Goal: Task Accomplishment & Management: Complete application form

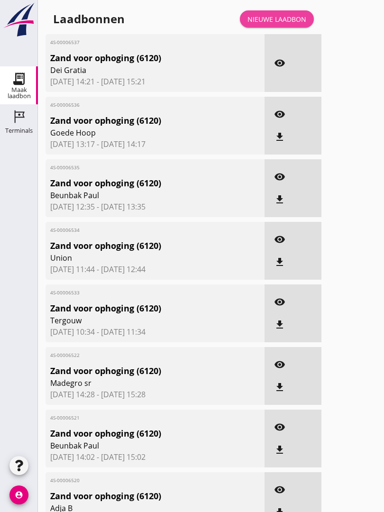
click at [290, 21] on link "Nieuwe laadbon" at bounding box center [277, 18] width 74 height 17
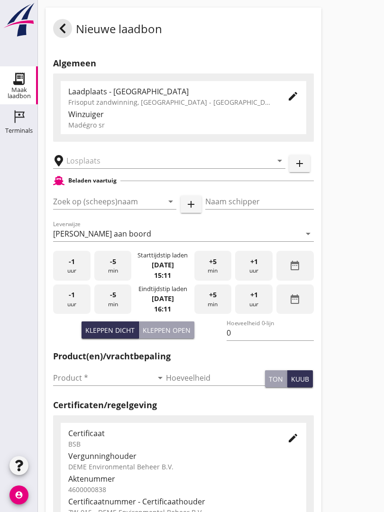
click at [125, 168] on input "text" at bounding box center [162, 160] width 192 height 15
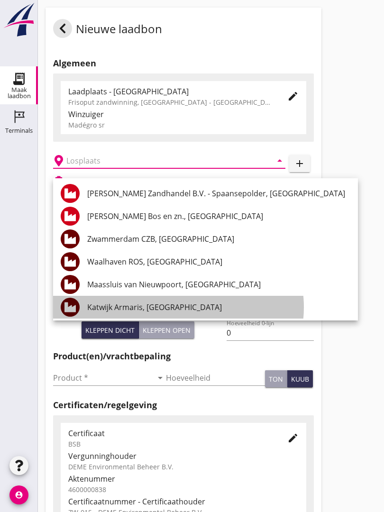
click at [159, 306] on div "Katwijk Armaris, [GEOGRAPHIC_DATA]" at bounding box center [218, 306] width 263 height 11
type input "Katwijk Armaris, [GEOGRAPHIC_DATA]"
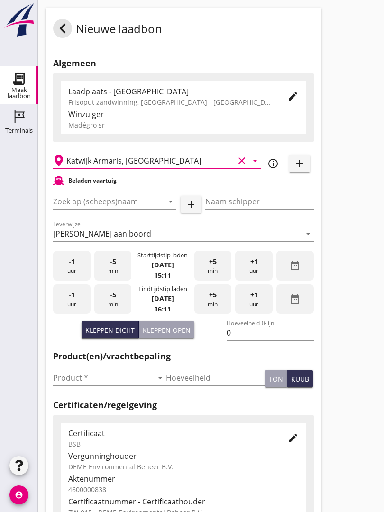
click at [111, 208] on input "Zoek op (scheeps)naam" at bounding box center [101, 201] width 97 height 15
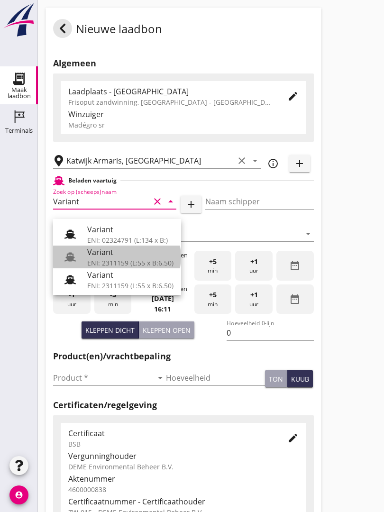
click at [108, 252] on div "Variant" at bounding box center [130, 251] width 86 height 11
type input "Variant"
type input "[PERSON_NAME]"
type input "337"
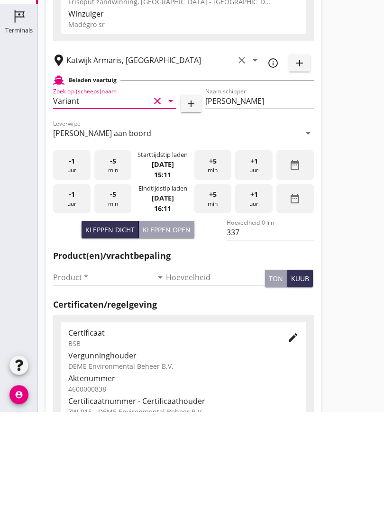
click at [72, 370] on input "Product *" at bounding box center [102, 377] width 99 height 15
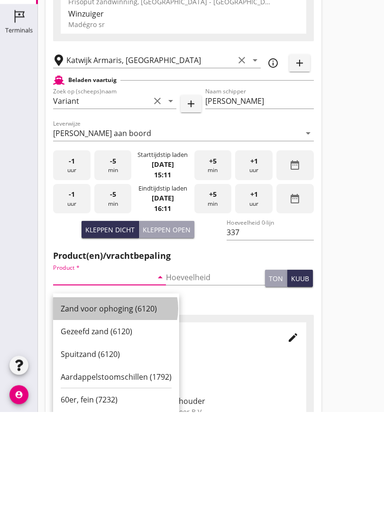
click at [117, 403] on div "Zand voor ophoging (6120)" at bounding box center [116, 408] width 111 height 11
type input "Zand voor ophoging (6120)"
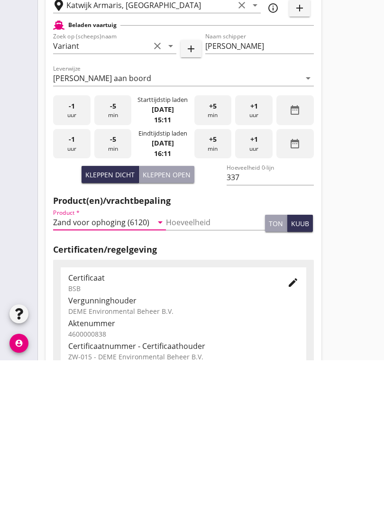
scroll to position [166, 0]
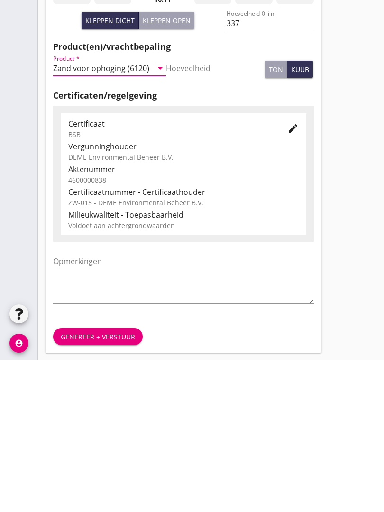
click at [108, 483] on div "Genereer + verstuur" at bounding box center [98, 488] width 74 height 10
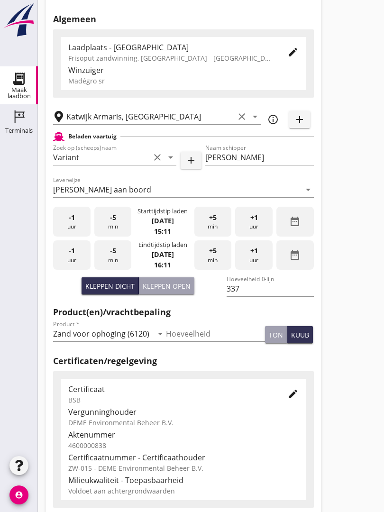
scroll to position [0, 0]
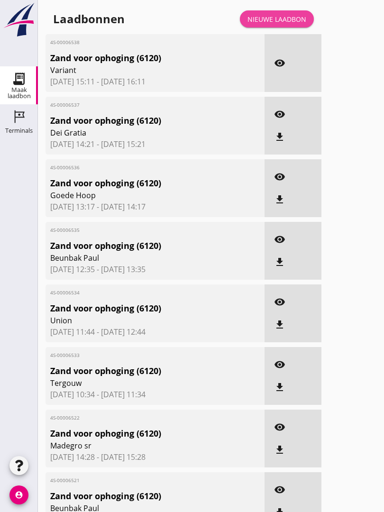
click at [294, 24] on div "Nieuwe laadbon" at bounding box center [276, 19] width 59 height 10
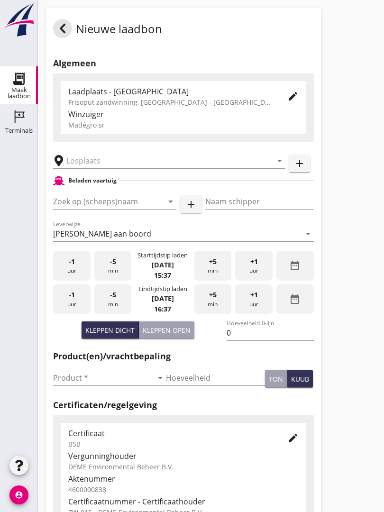
click at [117, 167] on input "text" at bounding box center [162, 160] width 192 height 15
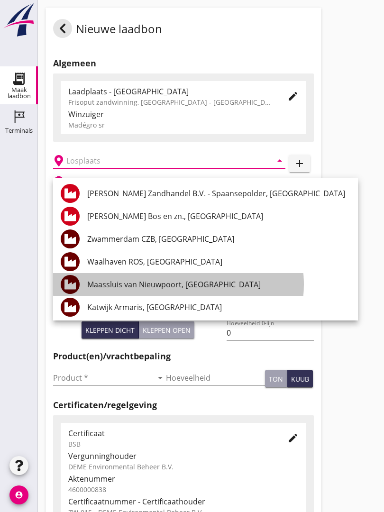
click at [214, 273] on div "Maassluis van Nieuwpoort, [GEOGRAPHIC_DATA]" at bounding box center [218, 284] width 263 height 23
type input "Maassluis van Nieuwpoort, [GEOGRAPHIC_DATA]"
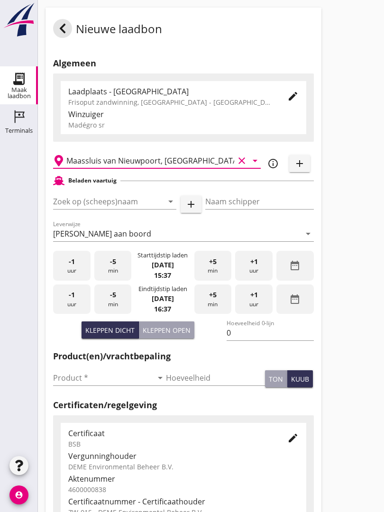
click at [126, 209] on input "Zoek op (scheeps)naam" at bounding box center [101, 201] width 97 height 15
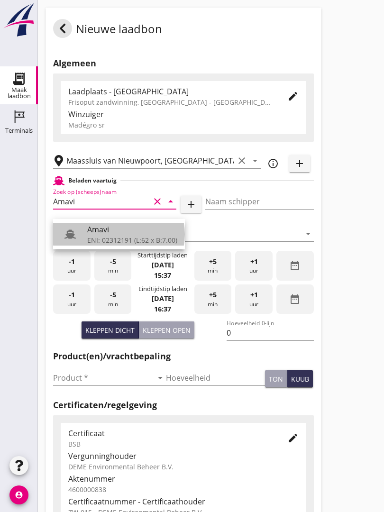
click at [123, 233] on div "Amavi" at bounding box center [132, 229] width 90 height 11
type input "Amavi"
type input "[PERSON_NAME]"
type input "451"
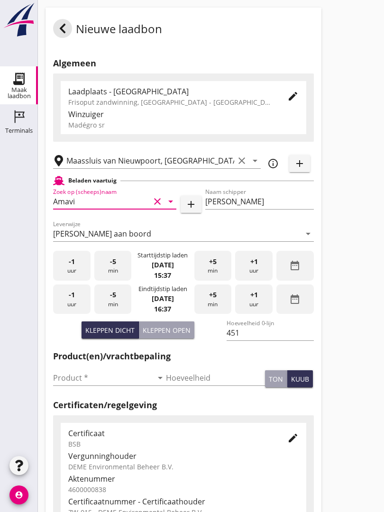
click at [217, 168] on input "Maassluis van Nieuwpoort, [GEOGRAPHIC_DATA]" at bounding box center [150, 160] width 168 height 15
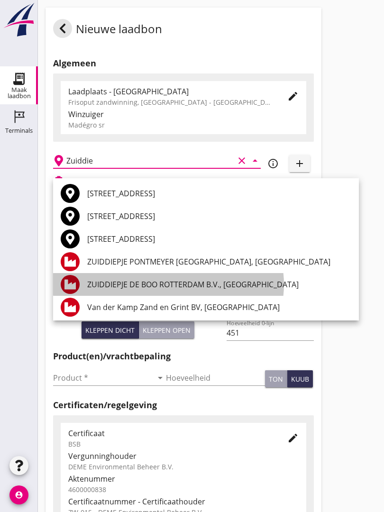
click at [177, 279] on div "ZUIDDIEPJE DE BOO ROTTERDAM B.V., [GEOGRAPHIC_DATA]" at bounding box center [219, 284] width 264 height 11
type input "ZUIDDIEPJE DE BOO ROTTERDAM B.V., [GEOGRAPHIC_DATA]"
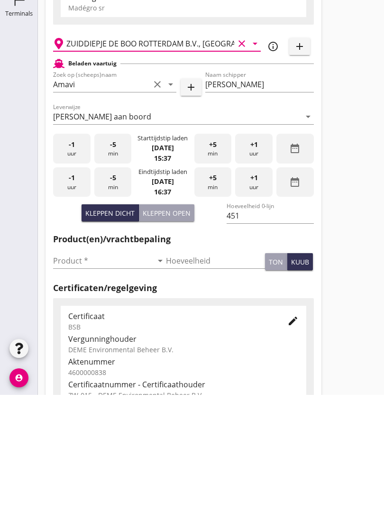
click at [65, 370] on input "Product *" at bounding box center [102, 377] width 99 height 15
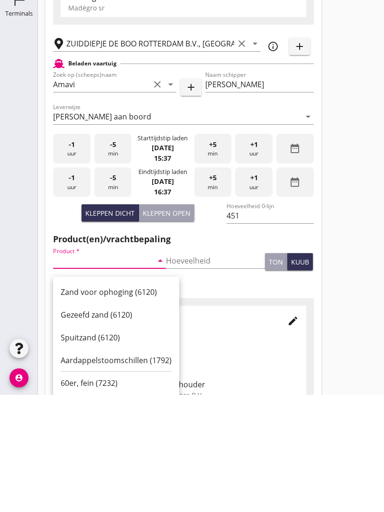
click at [127, 403] on div "Zand voor ophoging (6120)" at bounding box center [116, 408] width 111 height 11
type input "Zand voor ophoging (6120)"
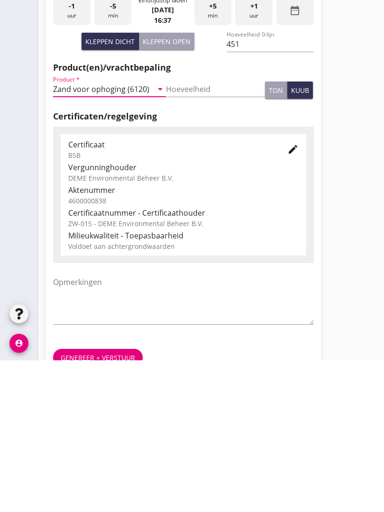
scroll to position [166, 0]
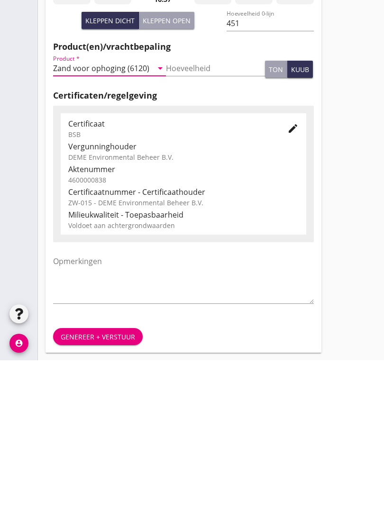
click at [108, 483] on div "Genereer + verstuur" at bounding box center [98, 488] width 74 height 10
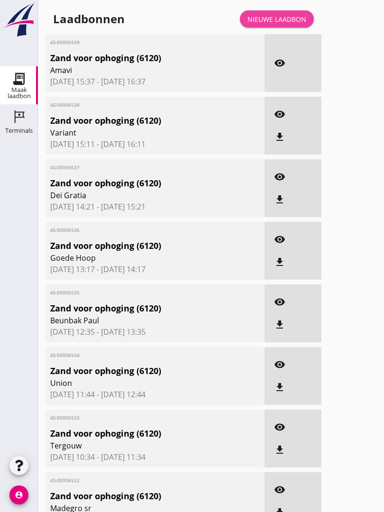
click at [285, 24] on div "Nieuwe laadbon" at bounding box center [276, 19] width 59 height 10
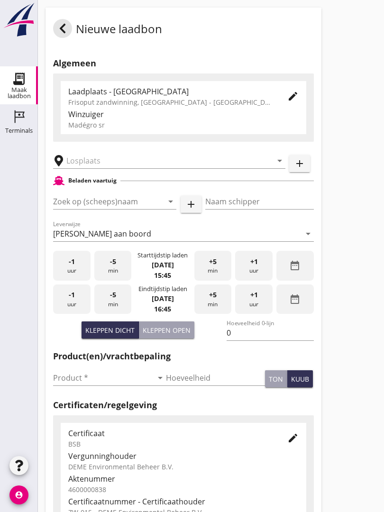
click at [117, 164] on input "text" at bounding box center [162, 160] width 192 height 15
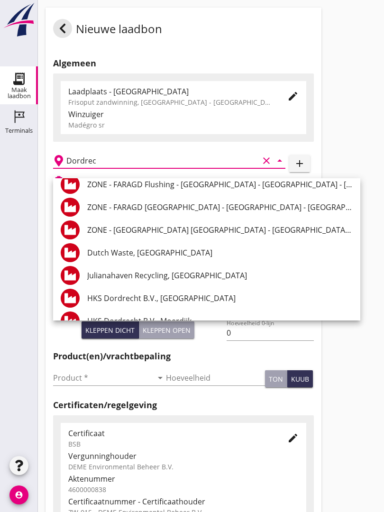
scroll to position [1171, 0]
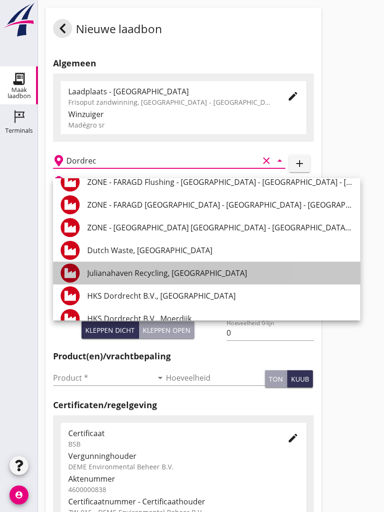
click at [190, 267] on div "Julianahaven Recycling, [GEOGRAPHIC_DATA]" at bounding box center [219, 272] width 265 height 23
type input "Julianahaven Recycling, [GEOGRAPHIC_DATA]"
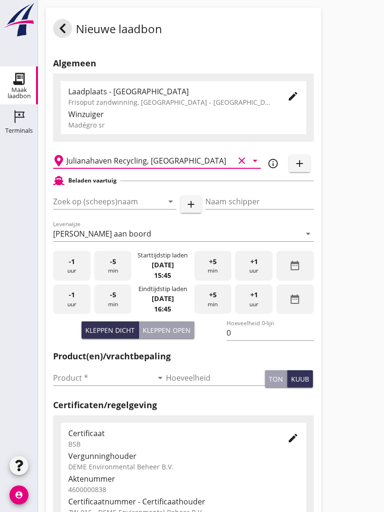
click at [122, 205] on input "Zoek op (scheeps)naam" at bounding box center [101, 201] width 97 height 15
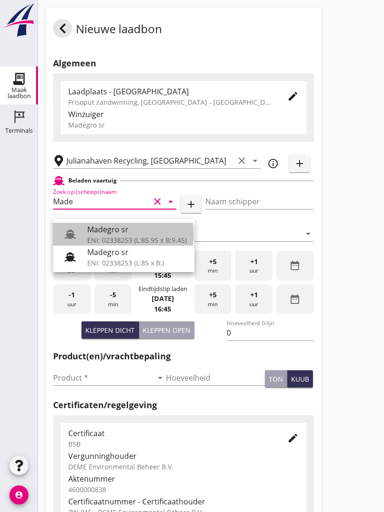
click at [130, 228] on div "Madegro sr" at bounding box center [136, 229] width 99 height 11
type input "Madegro sr"
type input "[PERSON_NAME]"
type input "1138"
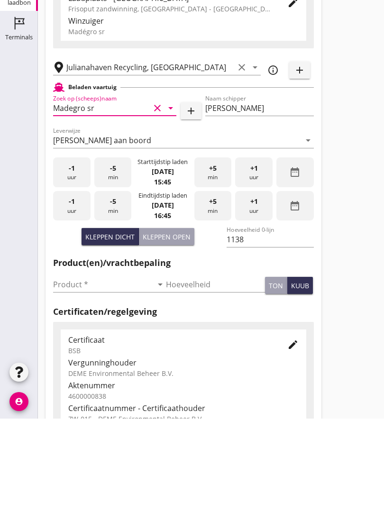
click at [81, 370] on input "Product *" at bounding box center [102, 377] width 99 height 15
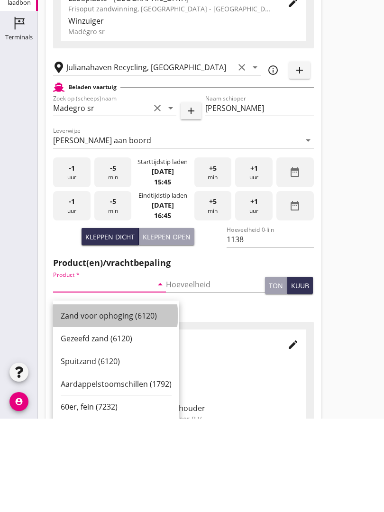
click at [118, 403] on div "Zand voor ophoging (6120)" at bounding box center [116, 408] width 111 height 11
type input "Zand voor ophoging (6120)"
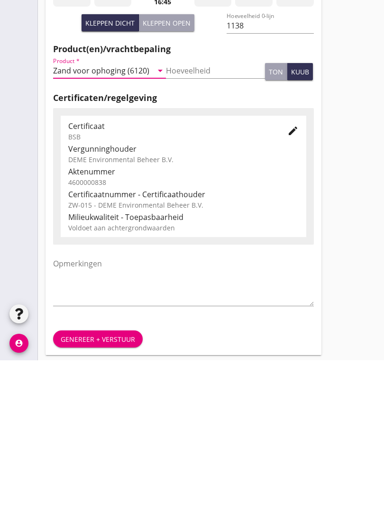
scroll to position [166, 0]
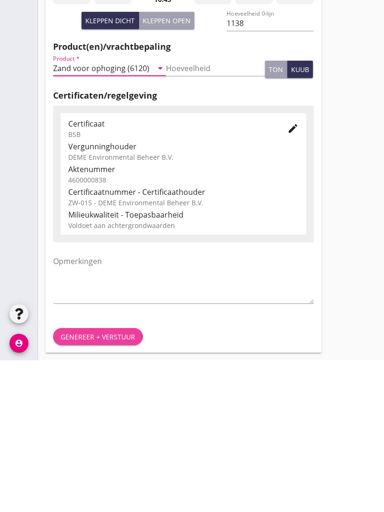
click at [96, 479] on button "Genereer + verstuur" at bounding box center [98, 487] width 90 height 17
